Goal: Task Accomplishment & Management: Complete application form

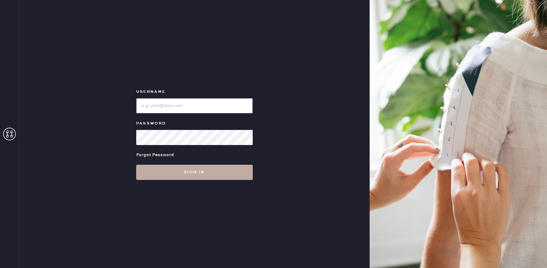
type input "reformationrittenhouse"
click at [181, 168] on button "Sign in" at bounding box center [194, 172] width 117 height 15
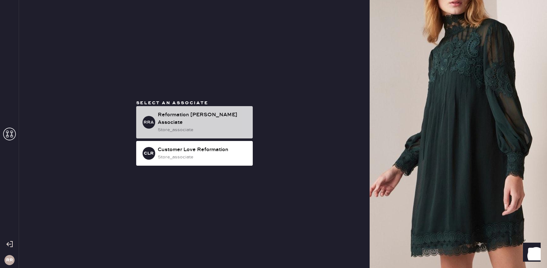
click at [217, 116] on div "Reformation [PERSON_NAME] Associate" at bounding box center [203, 118] width 90 height 15
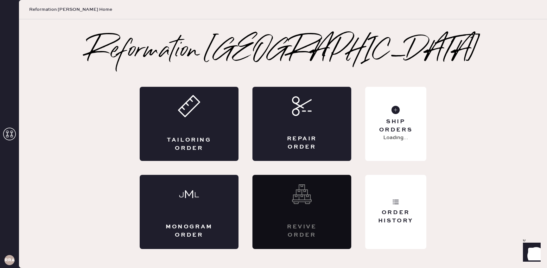
click at [217, 116] on div "Tailoring Order" at bounding box center [189, 124] width 99 height 74
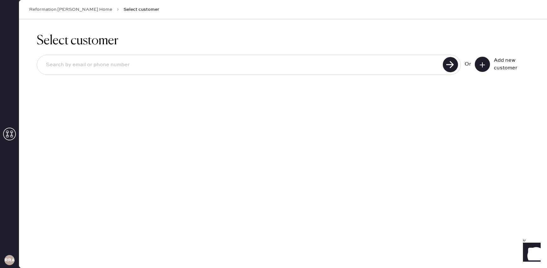
click at [232, 46] on h1 "Select customer" at bounding box center [283, 40] width 492 height 15
click at [225, 60] on input at bounding box center [241, 65] width 400 height 15
click at [197, 71] on input at bounding box center [241, 65] width 400 height 15
click at [197, 72] on input at bounding box center [241, 65] width 400 height 15
type input "[EMAIL_ADDRESS][DOMAIN_NAME]"
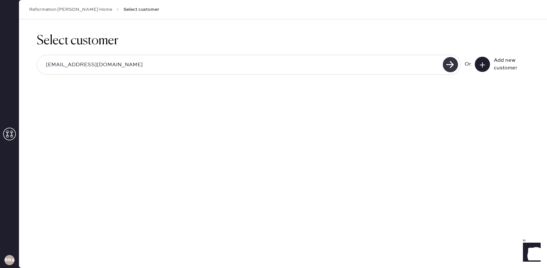
click at [454, 67] on use at bounding box center [450, 64] width 15 height 15
click at [435, 59] on input "[EMAIL_ADDRESS][DOMAIN_NAME]" at bounding box center [241, 65] width 400 height 15
click at [386, 68] on input "[EMAIL_ADDRESS][DOMAIN_NAME]" at bounding box center [241, 65] width 400 height 15
click at [449, 63] on use at bounding box center [450, 64] width 15 height 15
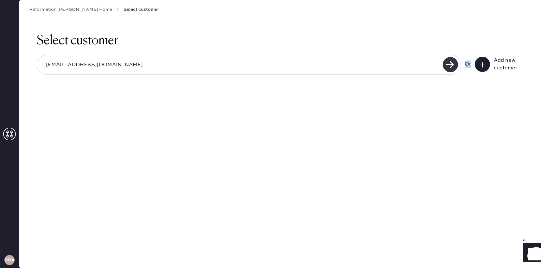
click at [449, 63] on use at bounding box center [450, 64] width 15 height 15
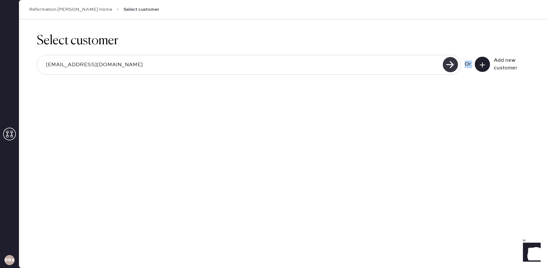
click at [449, 63] on use at bounding box center [450, 64] width 15 height 15
click at [404, 67] on input "[EMAIL_ADDRESS][DOMAIN_NAME]" at bounding box center [241, 65] width 400 height 15
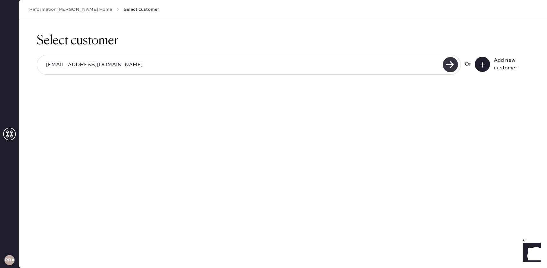
click at [453, 63] on use at bounding box center [450, 64] width 15 height 15
click at [480, 62] on icon at bounding box center [482, 65] width 6 height 6
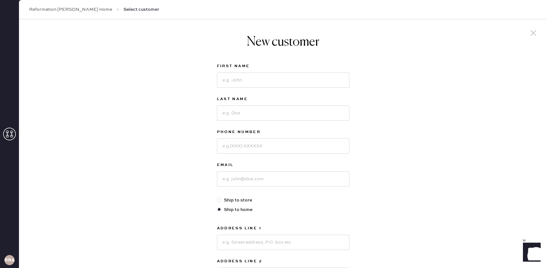
click at [306, 61] on div "New customer First Name Last Name Phone Number Email Ship to store Ship to home…" at bounding box center [283, 202] width 142 height 367
click at [275, 86] on input at bounding box center [283, 80] width 132 height 15
type input "kyla"
click at [264, 114] on input at bounding box center [283, 112] width 132 height 15
type input "[PERSON_NAME]"
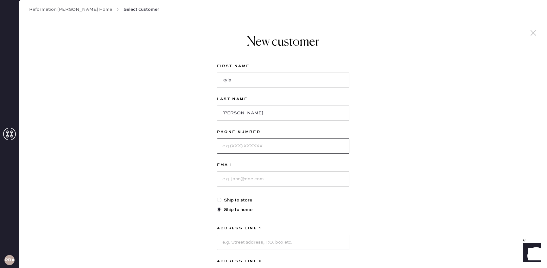
click at [257, 139] on input at bounding box center [283, 145] width 132 height 15
type input "8567616668"
click at [243, 181] on input at bounding box center [283, 178] width 132 height 15
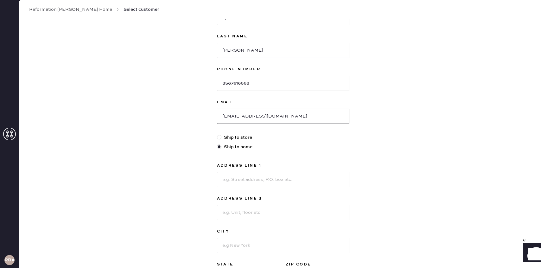
scroll to position [144, 0]
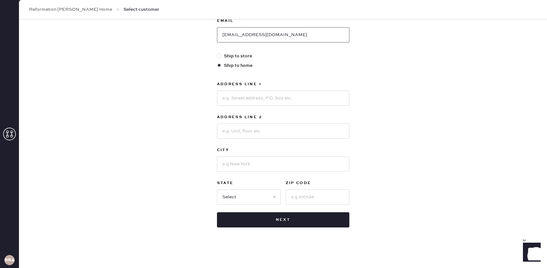
type input "[EMAIL_ADDRESS][DOMAIN_NAME]"
click at [224, 94] on input at bounding box center [283, 98] width 132 height 15
type input "[STREET_ADDRESS]"
click at [242, 128] on input at bounding box center [283, 130] width 132 height 15
type input "Apt 917"
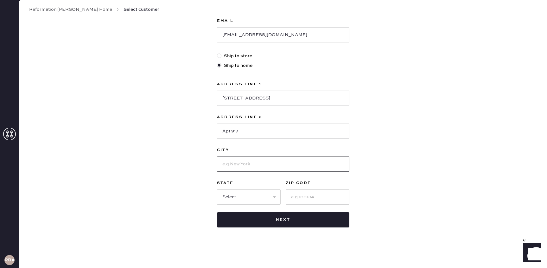
click at [224, 158] on input at bounding box center [283, 163] width 132 height 15
type input "[GEOGRAPHIC_DATA]"
click at [263, 194] on select "Select AK AL AR AZ CA CO CT [GEOGRAPHIC_DATA] DE FL [GEOGRAPHIC_DATA] HI [GEOGR…" at bounding box center [249, 196] width 64 height 15
select select "PA"
click at [217, 189] on select "Select AK AL AR AZ CA CO CT [GEOGRAPHIC_DATA] DE FL [GEOGRAPHIC_DATA] HI [GEOGR…" at bounding box center [249, 196] width 64 height 15
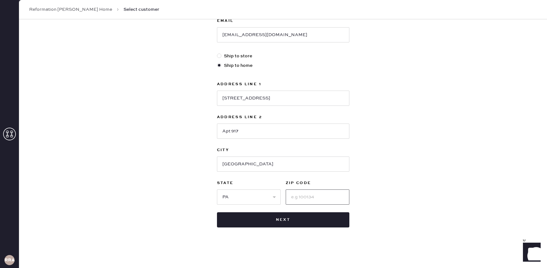
click at [321, 193] on input at bounding box center [318, 196] width 64 height 15
type input "19146"
click at [311, 98] on input "[STREET_ADDRESS]" at bounding box center [283, 98] width 132 height 15
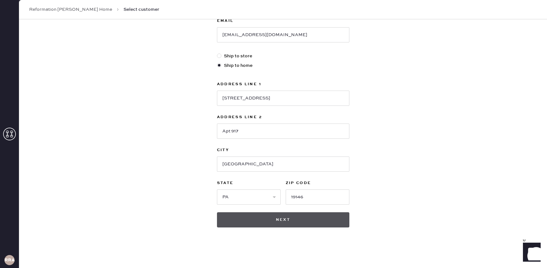
click at [256, 217] on button "Next" at bounding box center [283, 219] width 132 height 15
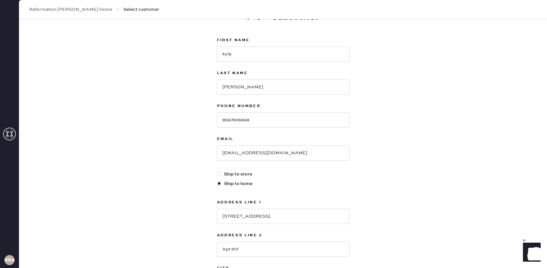
scroll to position [27, 0]
click at [225, 50] on input "kyla" at bounding box center [283, 53] width 132 height 15
type input "Kyla"
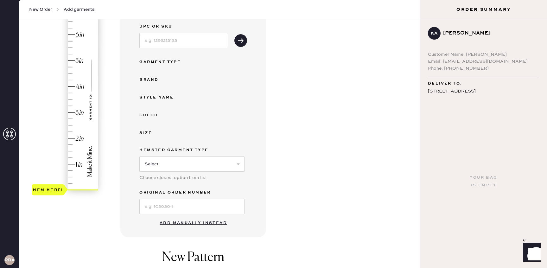
scroll to position [80, 0]
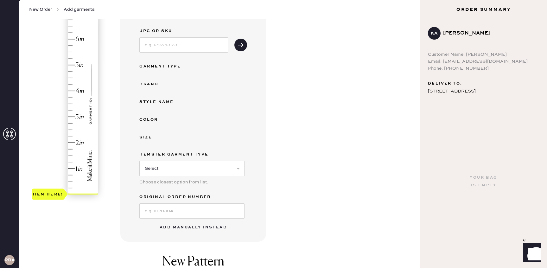
click at [210, 227] on button "Add manually instead" at bounding box center [193, 227] width 75 height 13
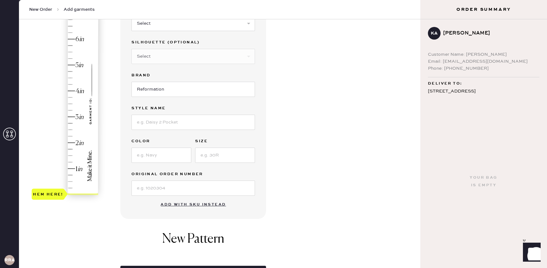
click at [73, 91] on div "Hem here!" at bounding box center [65, 103] width 67 height 187
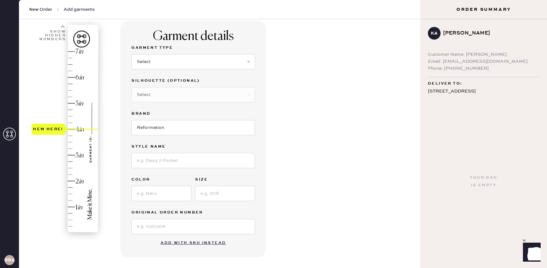
scroll to position [37, 0]
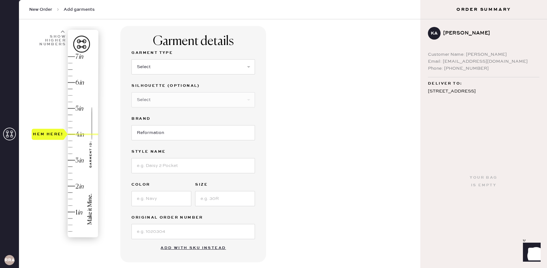
click at [199, 77] on div "Garment Type Select Basic Skirt Jeans Leggings Pants Shorts Basic Sleeved Dress…" at bounding box center [192, 65] width 123 height 33
click at [199, 72] on select "Select Basic Skirt Jeans Leggings Pants Shorts Basic Sleeved Dress Basic Sleeve…" at bounding box center [192, 66] width 123 height 15
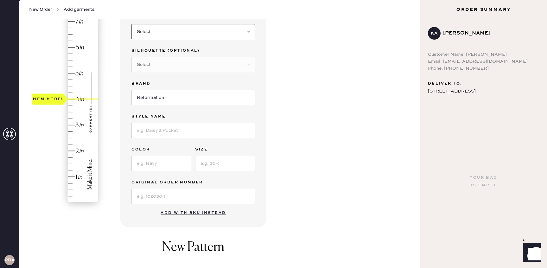
scroll to position [64, 0]
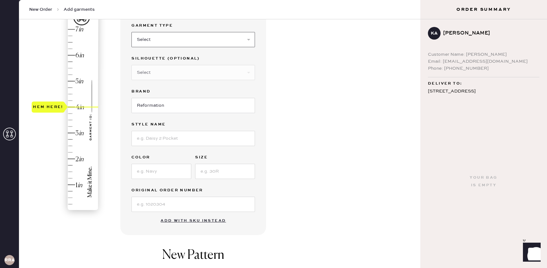
click at [213, 39] on select "Select Basic Skirt Jeans Leggings Pants Shorts Basic Sleeved Dress Basic Sleeve…" at bounding box center [192, 39] width 123 height 15
select select "6"
click at [131, 32] on select "Select Basic Skirt Jeans Leggings Pants Shorts Basic Sleeved Dress Basic Sleeve…" at bounding box center [192, 39] width 123 height 15
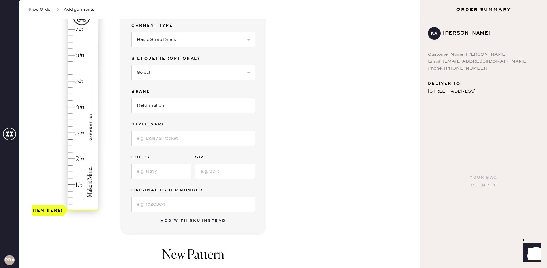
type input "4"
click at [67, 108] on div "Hem here!" at bounding box center [65, 120] width 67 height 187
click at [165, 70] on select "Select Maxi Dress Midi Dress Mini Dress Other" at bounding box center [192, 72] width 123 height 15
select select "39"
click at [131, 65] on select "Select Maxi Dress Midi Dress Mini Dress Other" at bounding box center [192, 72] width 123 height 15
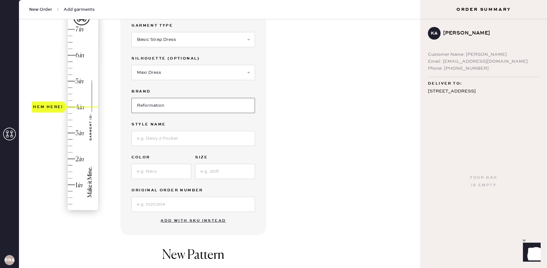
click at [152, 100] on input "Reformation" at bounding box center [192, 105] width 123 height 15
click at [144, 144] on input at bounding box center [192, 138] width 123 height 15
type input "Pernille Silk Dress"
click at [157, 167] on input at bounding box center [161, 171] width 60 height 15
type input "navy"
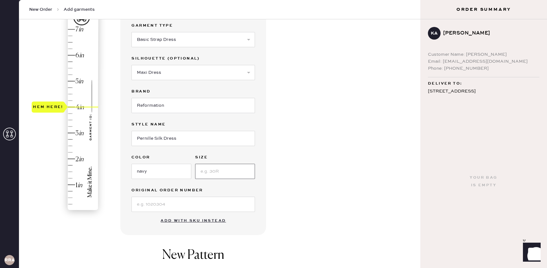
click at [208, 174] on input at bounding box center [225, 171] width 60 height 15
type input "s"
type input "xs"
click at [199, 199] on input at bounding box center [192, 204] width 123 height 15
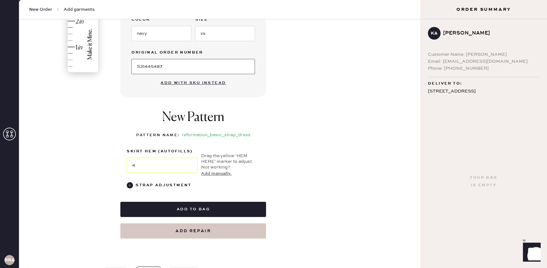
scroll to position [199, 0]
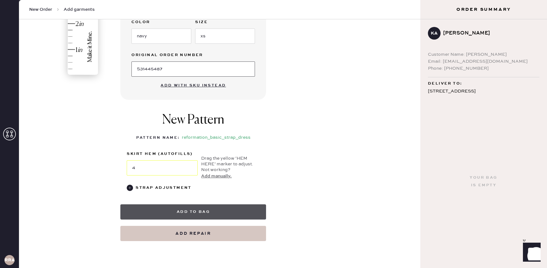
type input "S31445487"
click at [248, 206] on button "Add to bag" at bounding box center [193, 211] width 146 height 15
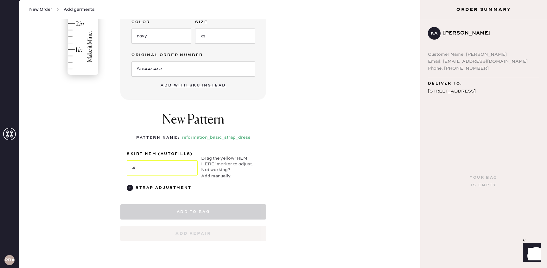
select select "6"
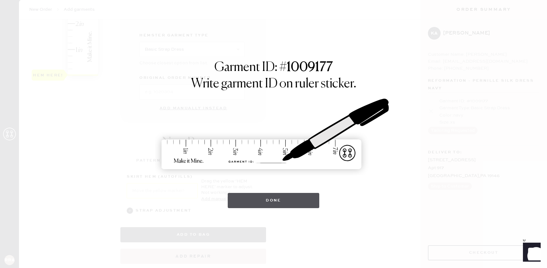
click at [249, 204] on button "Done" at bounding box center [274, 200] width 92 height 15
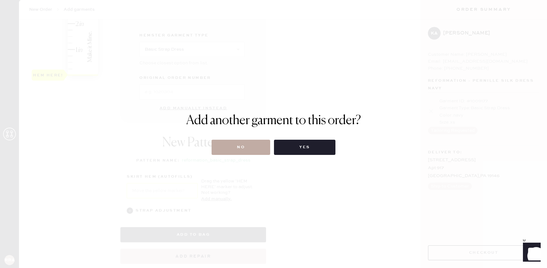
click at [247, 153] on button "No" at bounding box center [241, 147] width 59 height 15
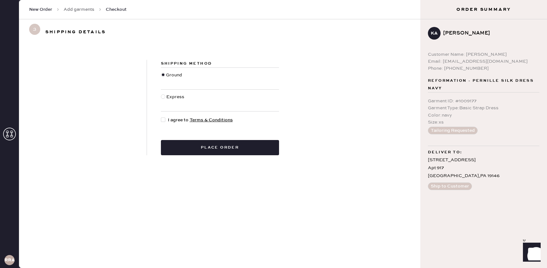
click at [164, 119] on div at bounding box center [163, 119] width 4 height 4
click at [161, 117] on input "I agree to Terms & Conditions" at bounding box center [161, 117] width 0 height 0
checkbox input "true"
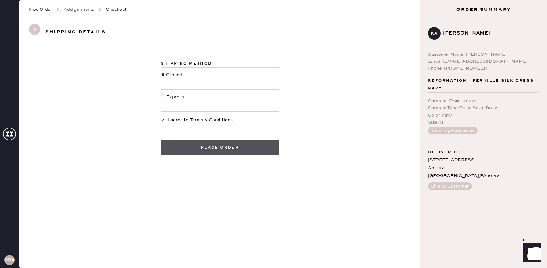
click at [256, 150] on button "Place order" at bounding box center [220, 147] width 118 height 15
